Goal: Task Accomplishment & Management: Use online tool/utility

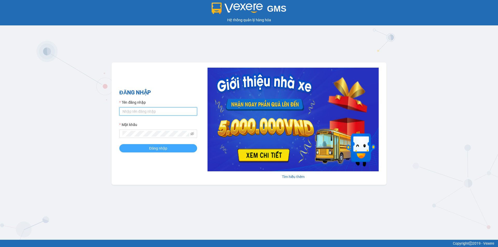
type input "khodn.tankimchi"
click at [131, 147] on button "Đăng nhập" at bounding box center [158, 148] width 78 height 8
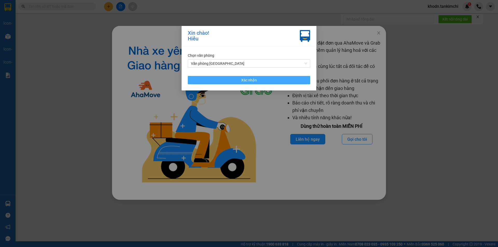
click at [246, 78] on span "Xác nhận" at bounding box center [249, 80] width 16 height 6
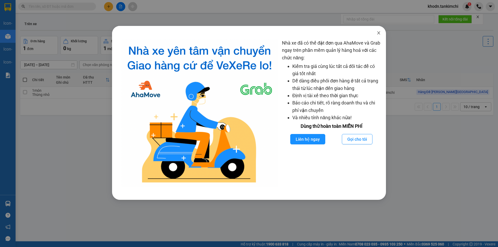
click at [377, 34] on icon "close" at bounding box center [379, 33] width 4 height 4
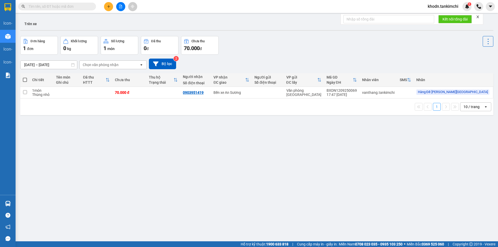
click at [64, 8] on input "text" at bounding box center [59, 7] width 61 height 6
click at [49, 6] on input "text" at bounding box center [59, 7] width 61 height 6
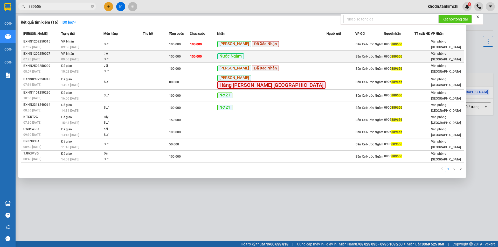
type input "889656"
click at [364, 58] on span "Bến Xe Nước Ngầm" at bounding box center [370, 57] width 28 height 4
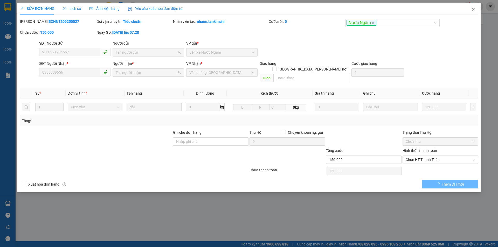
type input "0905889656"
type input "150.000"
click at [473, 10] on icon "close" at bounding box center [473, 9] width 3 height 3
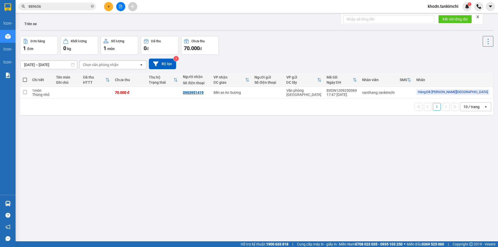
click at [75, 5] on input "889656" at bounding box center [59, 7] width 61 height 6
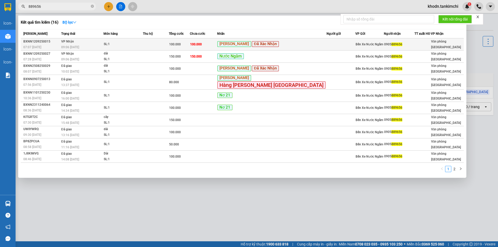
click at [143, 45] on div "SL: 1" at bounding box center [123, 45] width 39 height 6
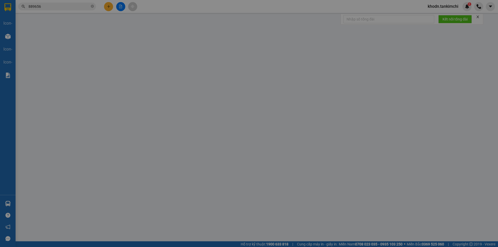
type input "0905889656"
type input "100.000"
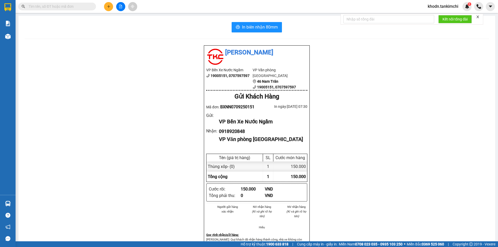
click at [56, 6] on input "text" at bounding box center [59, 7] width 61 height 6
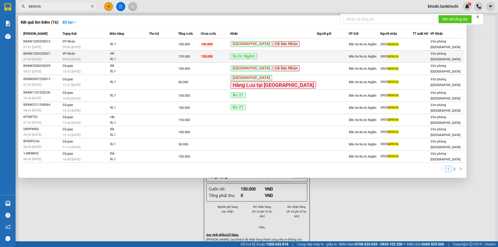
type input "889656"
click at [296, 57] on div "Nước Ngầm" at bounding box center [274, 56] width 86 height 6
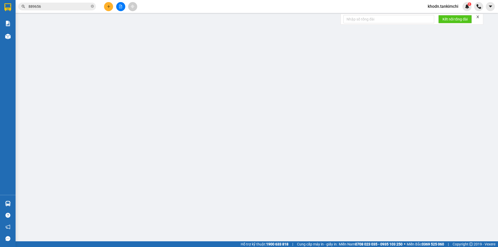
type input "0905889656"
type input "150.000"
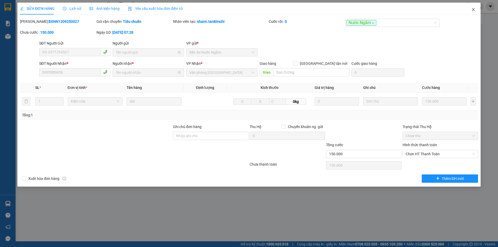
click at [473, 9] on icon "close" at bounding box center [473, 10] width 4 height 4
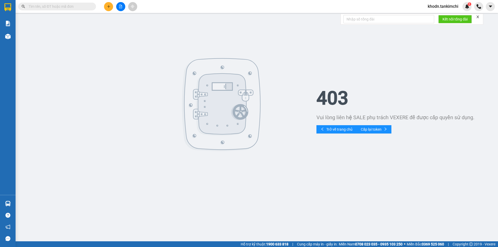
click at [61, 6] on input "text" at bounding box center [59, 7] width 61 height 6
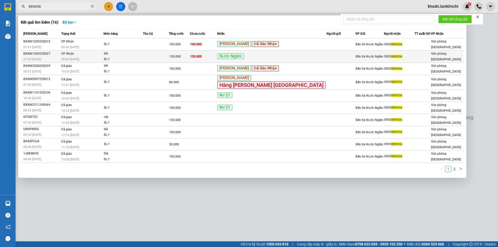
type input "889656"
click at [304, 56] on div "Nước Ngầm" at bounding box center [271, 56] width 109 height 6
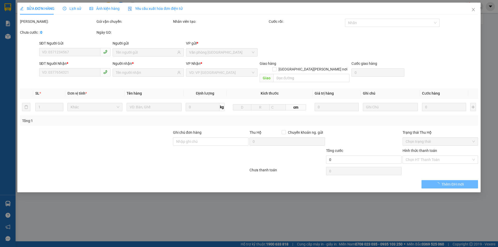
type input "0905889656"
type input "150.000"
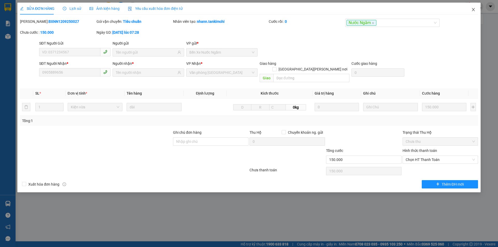
click at [474, 9] on icon "close" at bounding box center [473, 10] width 4 height 4
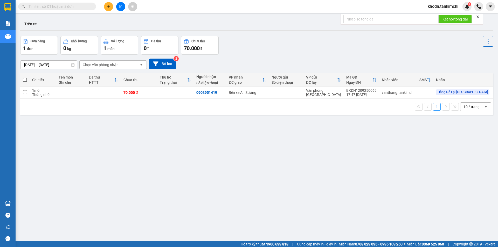
click at [50, 7] on input "text" at bounding box center [59, 7] width 61 height 6
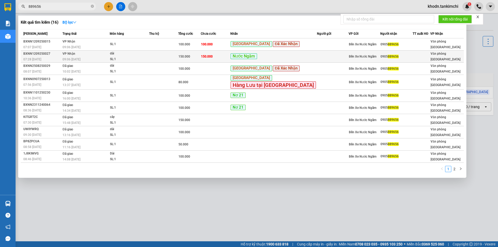
type input "889656"
click at [302, 57] on div "Nước Ngầm" at bounding box center [274, 56] width 86 height 6
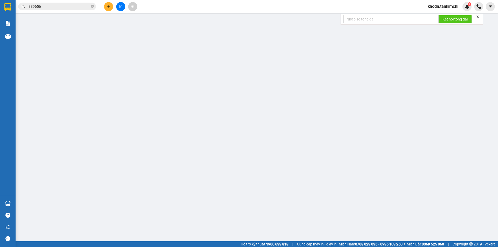
type input "0905889656"
type input "150.000"
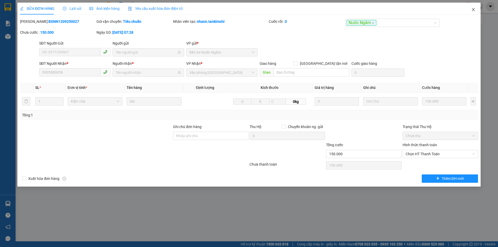
click at [474, 9] on icon "close" at bounding box center [473, 10] width 4 height 4
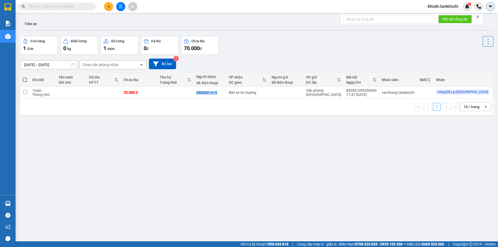
click at [489, 6] on icon "caret-down" at bounding box center [490, 6] width 5 height 5
click at [388, 6] on div "Kết quả tìm kiếm ( 0 ) Bộ lọc No Data khodn.tankimchi 1" at bounding box center [249, 6] width 498 height 13
click at [466, 7] on img at bounding box center [467, 6] width 5 height 5
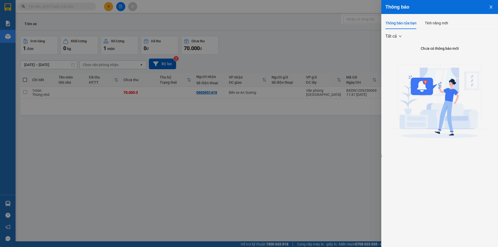
click at [350, 42] on div at bounding box center [249, 123] width 498 height 247
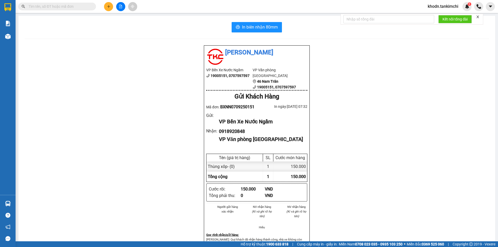
click at [44, 8] on input "text" at bounding box center [59, 7] width 61 height 6
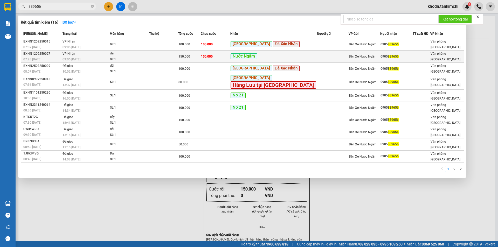
type input "889656"
click at [395, 58] on div "0905 889656" at bounding box center [397, 56] width 32 height 5
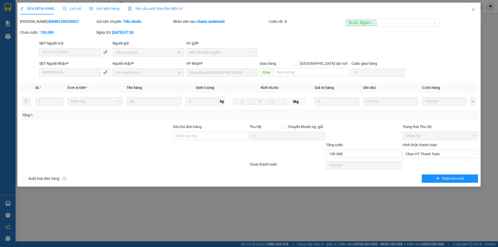
type input "0905889656"
type input "150.000"
click at [441, 180] on button "Thêm ĐH mới" at bounding box center [450, 179] width 56 height 8
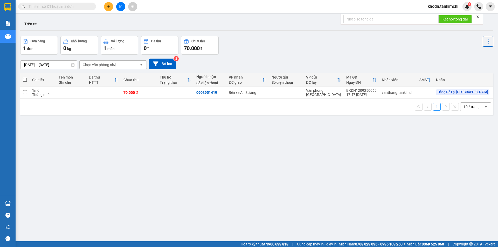
click at [57, 5] on input "text" at bounding box center [59, 7] width 61 height 6
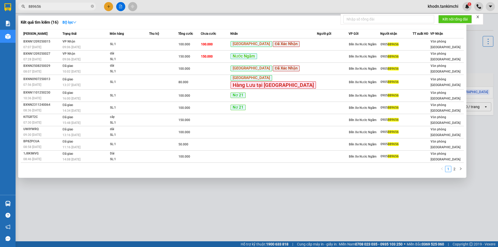
type input "889656"
click at [436, 3] on div at bounding box center [249, 123] width 498 height 247
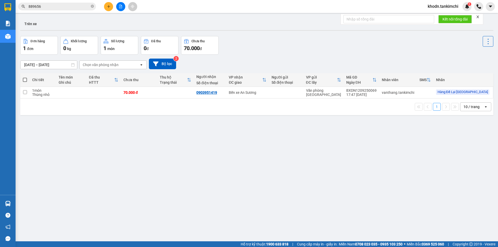
click at [441, 6] on span "khodn.tankimchi" at bounding box center [443, 6] width 39 height 6
click at [441, 16] on span "Đăng xuất" at bounding box center [445, 16] width 28 height 6
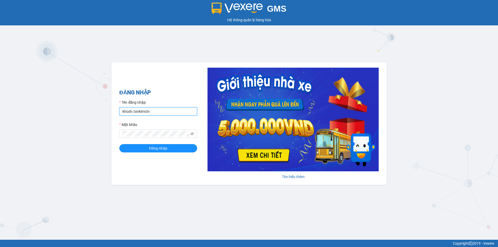
drag, startPoint x: 158, startPoint y: 114, endPoint x: 160, endPoint y: 115, distance: 2.8
click at [158, 114] on input "khodn.tankimchi" at bounding box center [158, 111] width 78 height 8
type input "vanthang.tankimchi"
click at [164, 151] on button "Đăng nhập" at bounding box center [158, 148] width 78 height 8
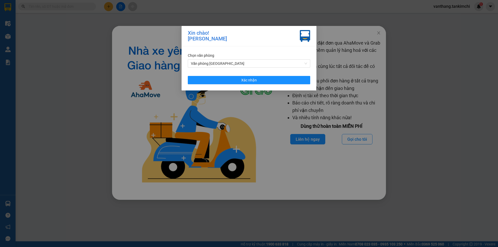
drag, startPoint x: 284, startPoint y: 124, endPoint x: 287, endPoint y: 122, distance: 3.7
click at [286, 124] on div "[PERSON_NAME]! [PERSON_NAME] Văn [PERSON_NAME] văn [PERSON_NAME] [GEOGRAPHIC_DA…" at bounding box center [249, 123] width 498 height 247
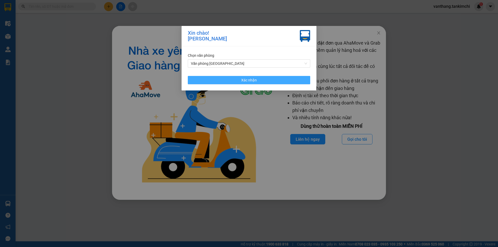
drag, startPoint x: 290, startPoint y: 81, endPoint x: 352, endPoint y: 70, distance: 62.6
click at [291, 81] on button "Xác nhận" at bounding box center [249, 80] width 122 height 8
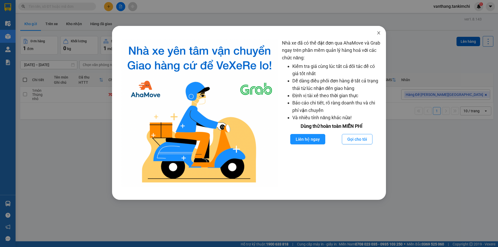
click at [380, 31] on icon "close" at bounding box center [379, 33] width 4 height 4
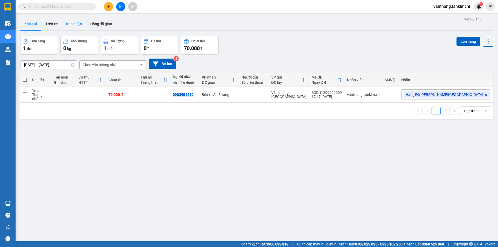
click at [73, 24] on button "Kho nhận" at bounding box center [74, 24] width 24 height 12
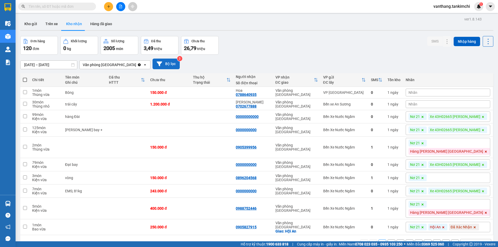
click at [159, 63] on button "Bộ lọc" at bounding box center [166, 64] width 27 height 11
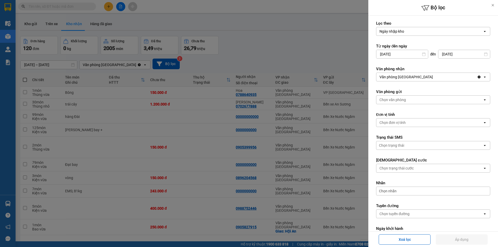
click at [466, 56] on input "[DATE]" at bounding box center [465, 54] width 52 height 8
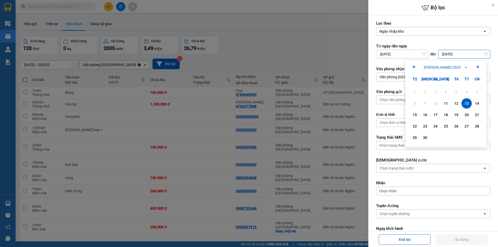
drag, startPoint x: 318, startPoint y: 103, endPoint x: 372, endPoint y: 90, distance: 56.2
click at [318, 103] on div at bounding box center [249, 123] width 498 height 247
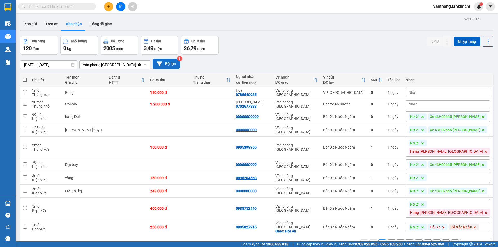
click at [166, 66] on button "Bộ lọc" at bounding box center [166, 64] width 27 height 11
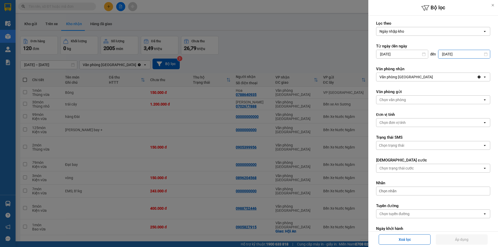
click at [462, 55] on input "[DATE]" at bounding box center [465, 54] width 52 height 8
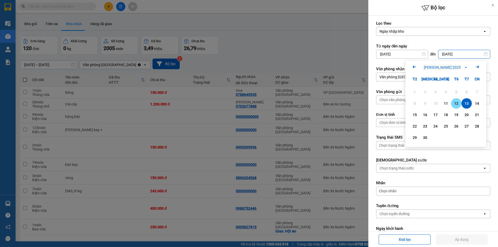
click at [456, 104] on div "12" at bounding box center [456, 103] width 7 height 6
type input "[DATE]"
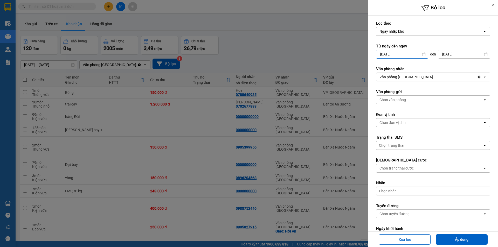
click at [411, 55] on input "[DATE]" at bounding box center [403, 54] width 52 height 8
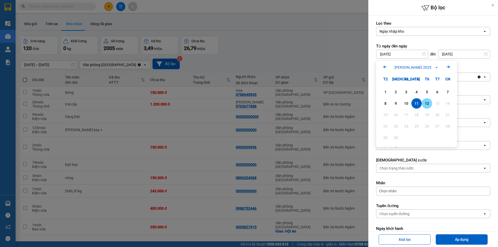
click at [429, 103] on div "12" at bounding box center [426, 103] width 7 height 6
type input "[DATE]"
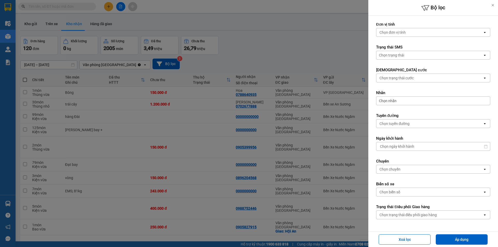
scroll to position [91, 0]
click at [414, 123] on div "Chọn tuyến đường" at bounding box center [430, 123] width 106 height 8
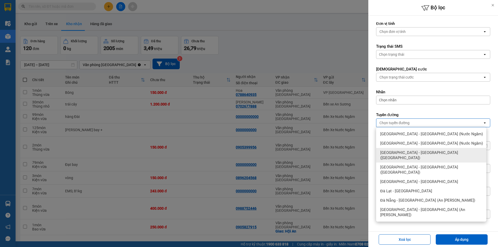
drag, startPoint x: 395, startPoint y: 153, endPoint x: 402, endPoint y: 174, distance: 22.2
click at [396, 152] on span "[GEOGRAPHIC_DATA] - [GEOGRAPHIC_DATA] ([GEOGRAPHIC_DATA])" at bounding box center [432, 155] width 104 height 10
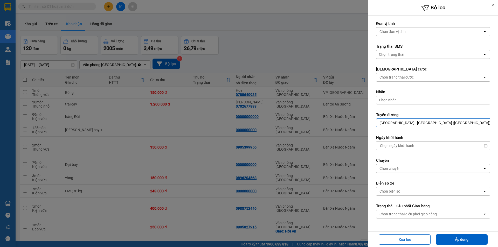
drag, startPoint x: 444, startPoint y: 240, endPoint x: 433, endPoint y: 235, distance: 12.4
click at [444, 239] on button "Áp dụng" at bounding box center [462, 240] width 52 height 10
type input "[DATE] – [DATE]"
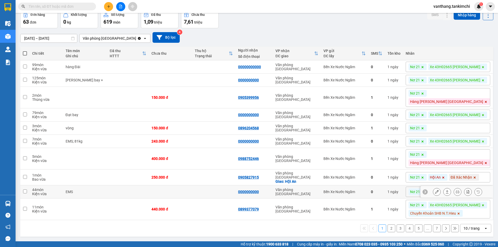
scroll to position [82, 0]
click at [484, 229] on icon "open" at bounding box center [486, 229] width 4 height 4
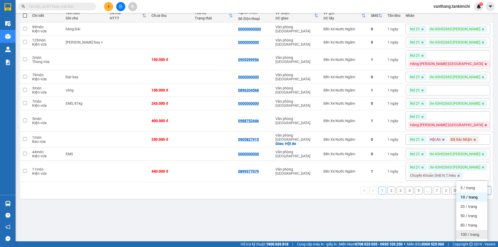
click at [478, 232] on span "100 / trang" at bounding box center [470, 234] width 19 height 5
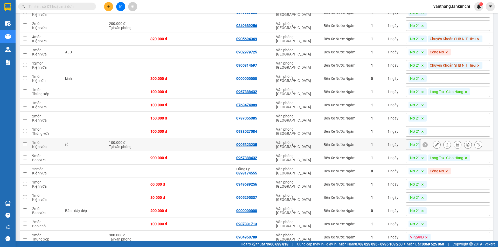
scroll to position [290, 0]
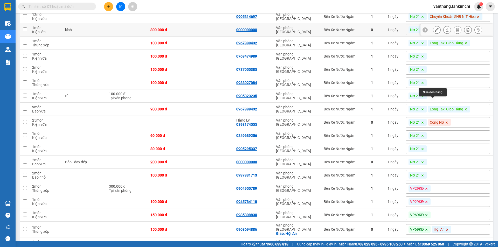
click at [435, 32] on icon at bounding box center [437, 30] width 4 height 4
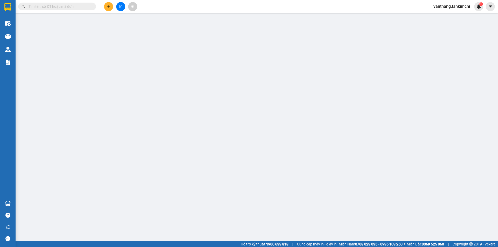
type input "0000000000"
type input "300.000"
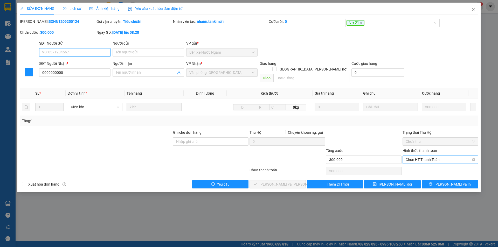
click at [434, 156] on span "Chọn HT Thanh Toán" at bounding box center [440, 160] width 69 height 8
click at [434, 165] on div "Tại văn phòng" at bounding box center [440, 165] width 69 height 6
type input "0"
click at [292, 182] on span "[PERSON_NAME] và [PERSON_NAME] hàng" at bounding box center [294, 185] width 70 height 6
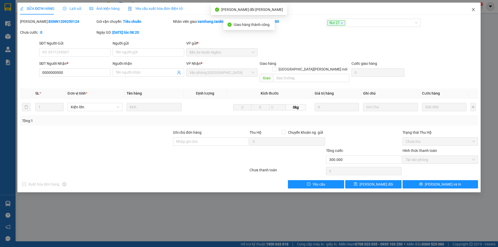
click at [474, 10] on icon "close" at bounding box center [473, 9] width 3 height 3
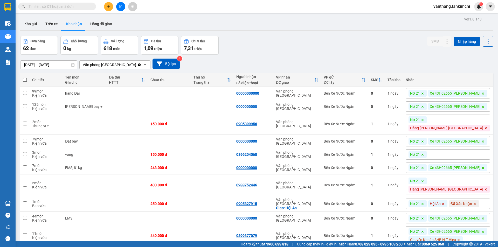
click at [77, 6] on input "text" at bounding box center [59, 7] width 61 height 6
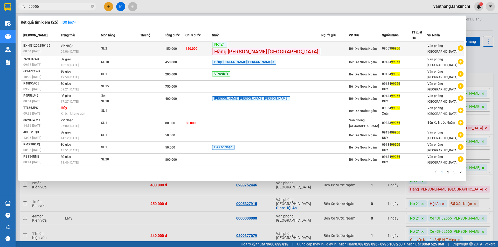
type input "99956"
click at [134, 46] on div "SL: 2" at bounding box center [120, 49] width 39 height 6
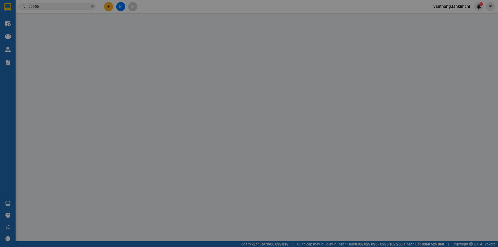
type input "0905399956"
type input "150.000"
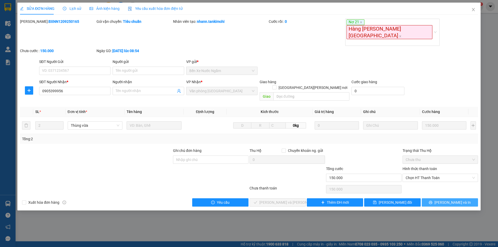
click at [439, 199] on button "[PERSON_NAME] và In" at bounding box center [450, 203] width 56 height 8
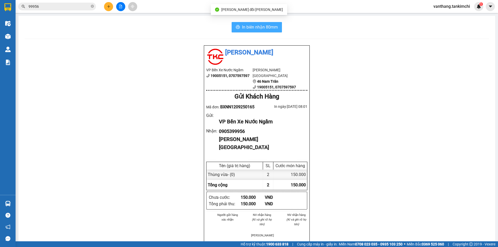
click at [263, 26] on span "In biên nhận 80mm" at bounding box center [260, 27] width 36 height 6
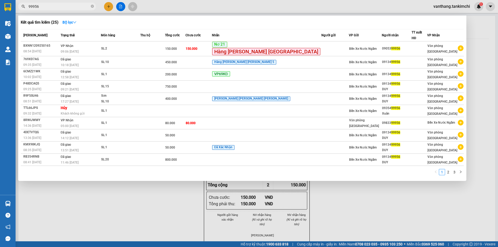
click at [55, 8] on input "99956" at bounding box center [59, 7] width 61 height 6
drag, startPoint x: 211, startPoint y: 234, endPoint x: 211, endPoint y: 231, distance: 3.0
click at [211, 233] on div at bounding box center [249, 123] width 498 height 247
click at [93, 7] on icon "close-circle" at bounding box center [92, 6] width 3 height 3
type input "4568"
